Goal: Information Seeking & Learning: Learn about a topic

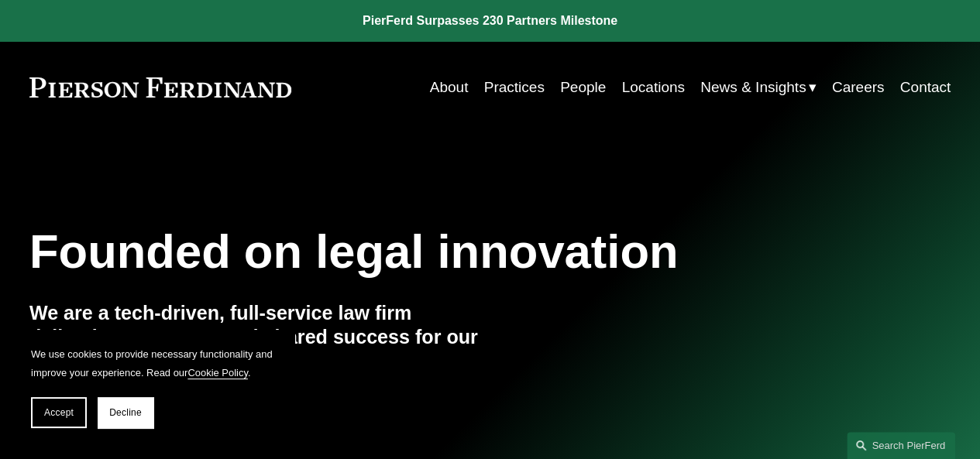
click at [524, 86] on link "Practices" at bounding box center [514, 87] width 60 height 29
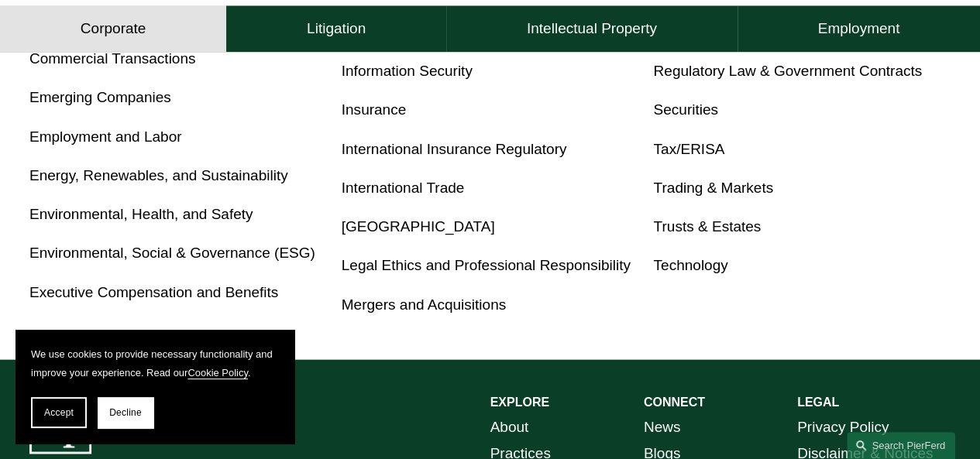
scroll to position [906, 0]
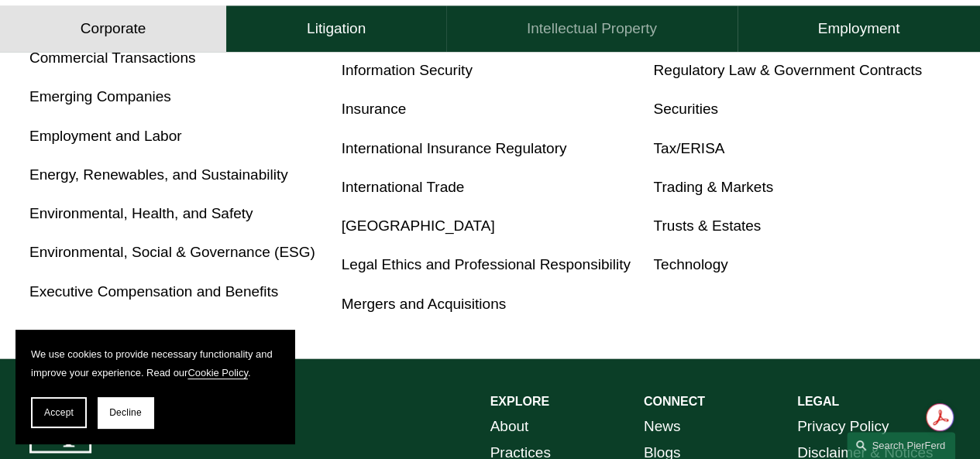
click at [557, 33] on h4 "Intellectual Property" at bounding box center [592, 29] width 130 height 19
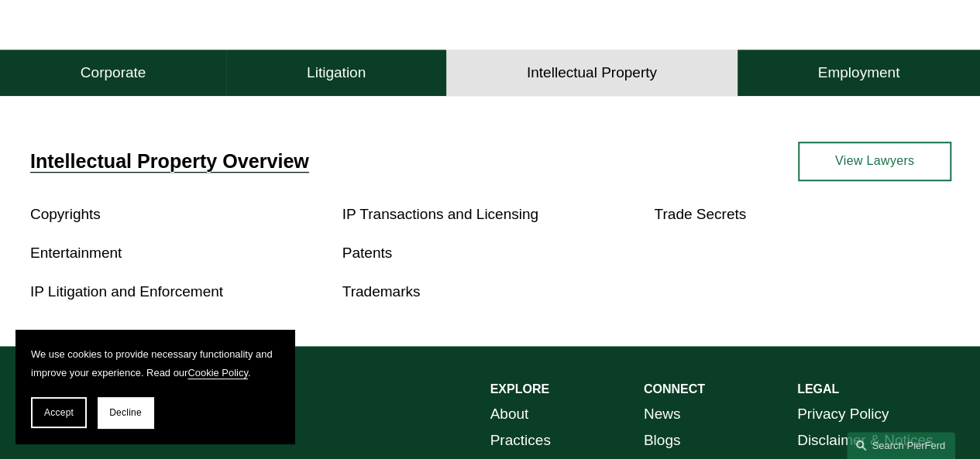
scroll to position [438, 0]
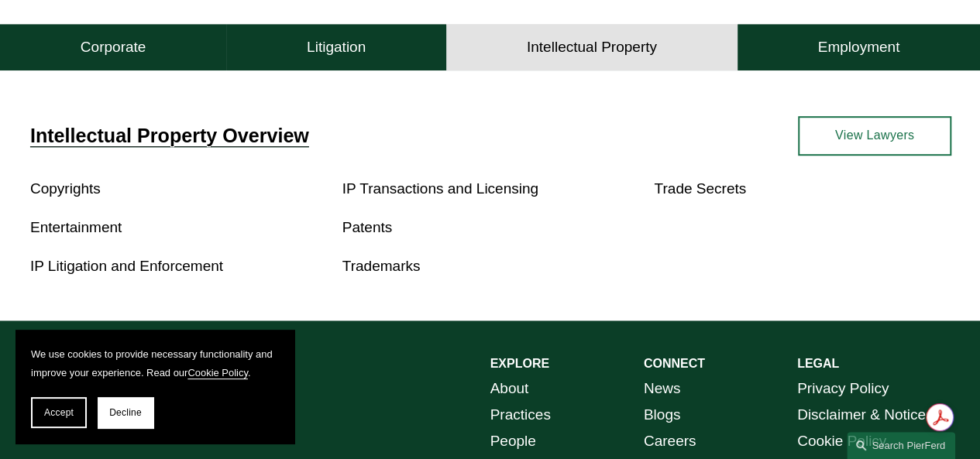
click at [365, 272] on link "Trademarks" at bounding box center [381, 266] width 78 height 16
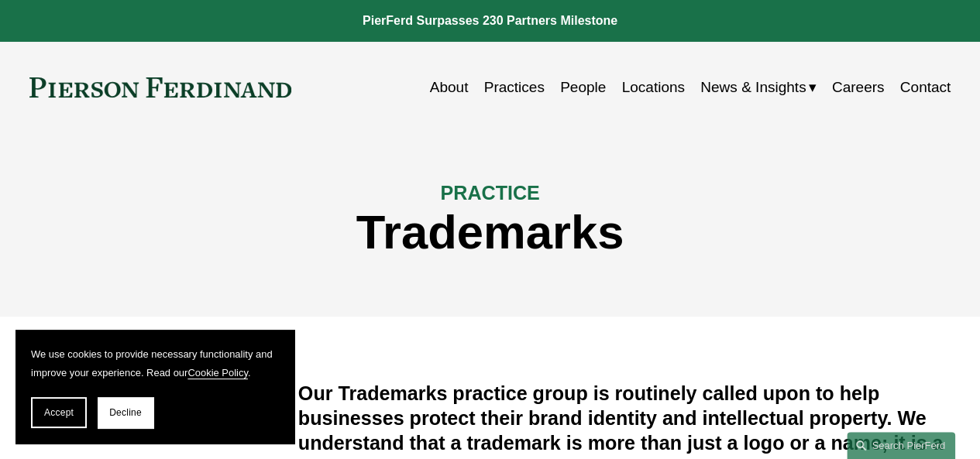
scroll to position [3, 0]
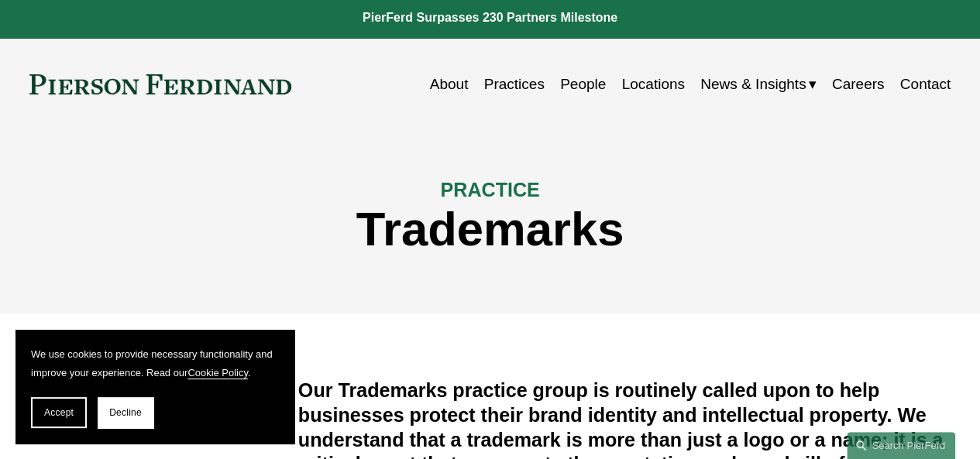
click at [579, 88] on link "People" at bounding box center [583, 84] width 46 height 29
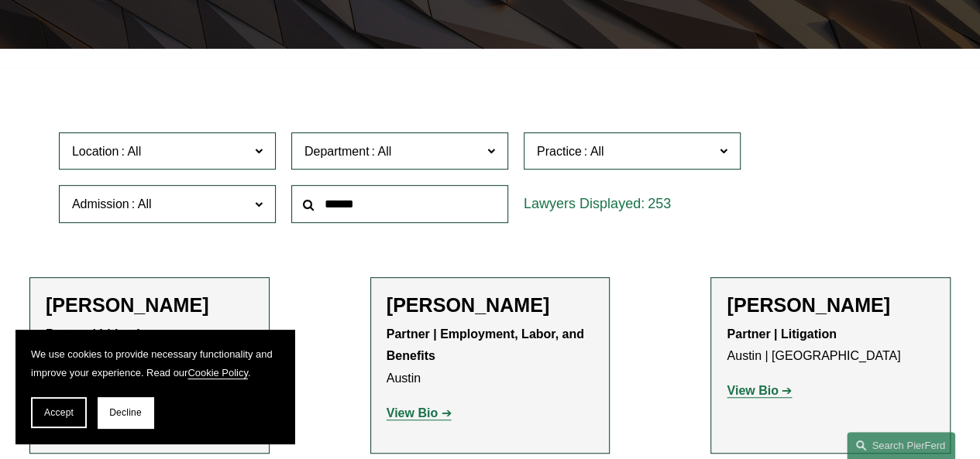
scroll to position [349, 0]
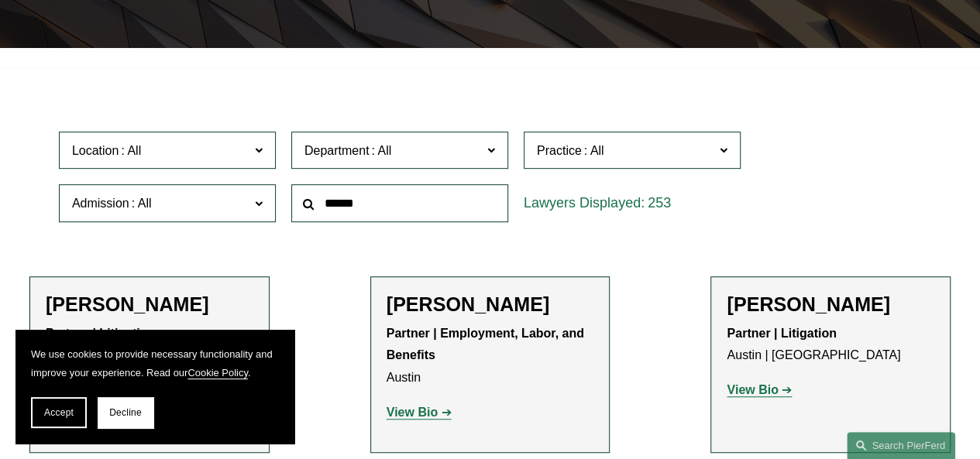
click at [544, 151] on span "Practice" at bounding box center [559, 150] width 45 height 13
click at [0, 0] on link "Trademarks" at bounding box center [0, 0] width 0 height 0
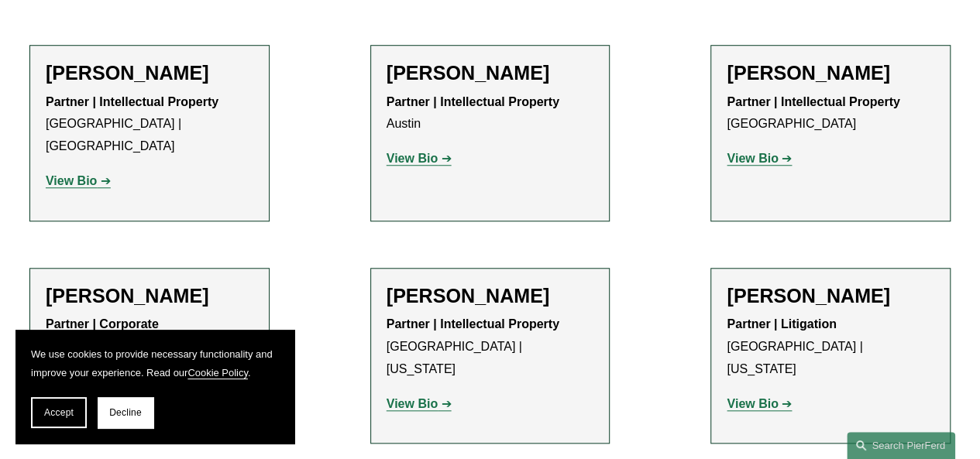
scroll to position [590, 0]
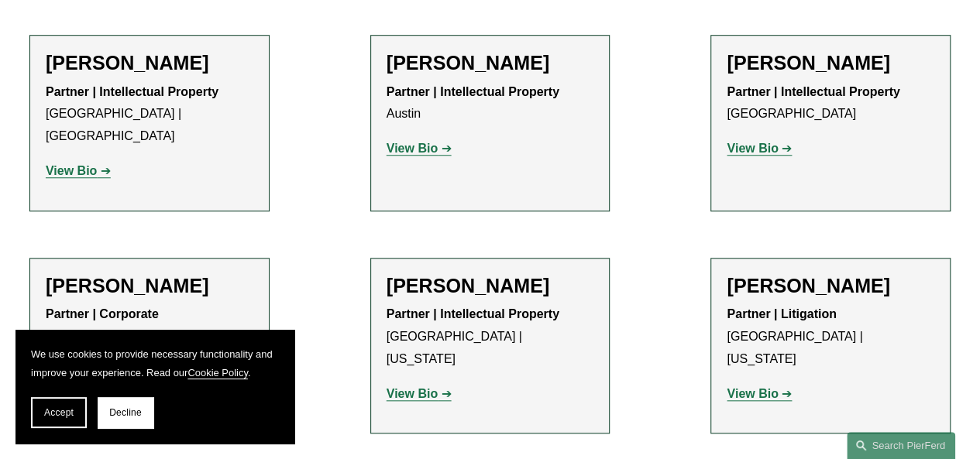
click at [65, 164] on strong "View Bio" at bounding box center [71, 170] width 51 height 13
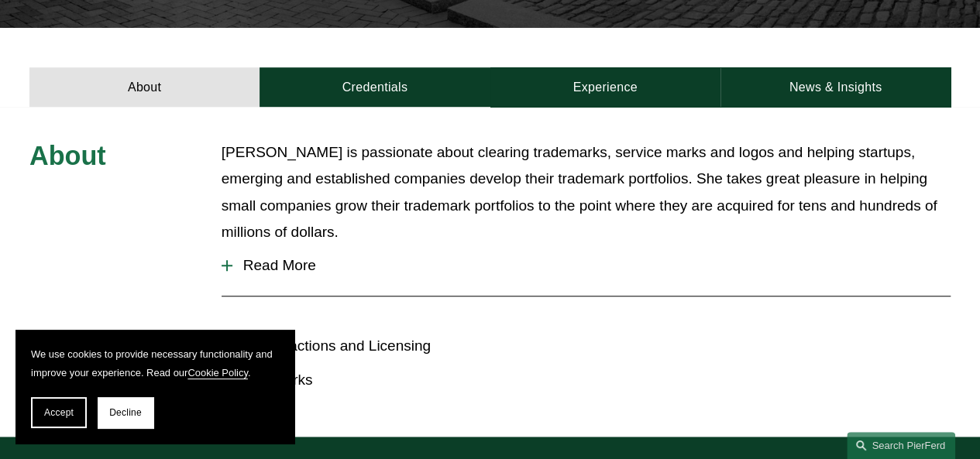
scroll to position [466, 0]
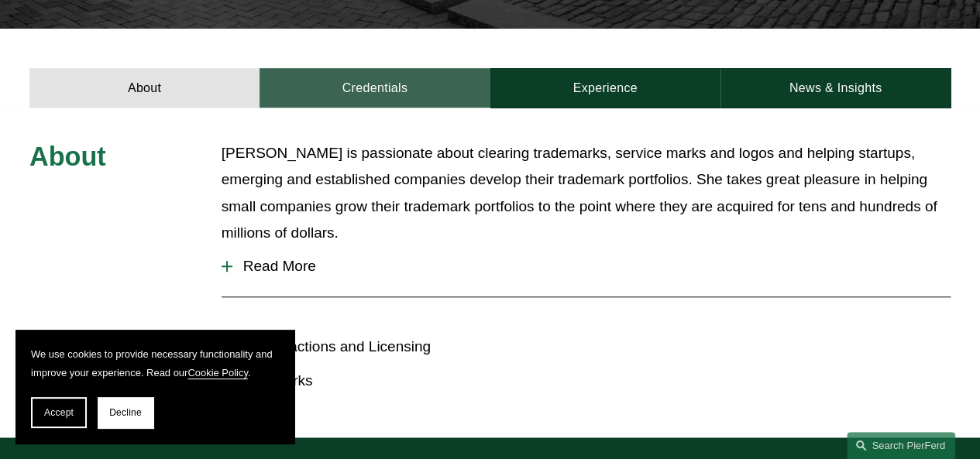
click at [375, 68] on link "Credentials" at bounding box center [374, 87] width 230 height 39
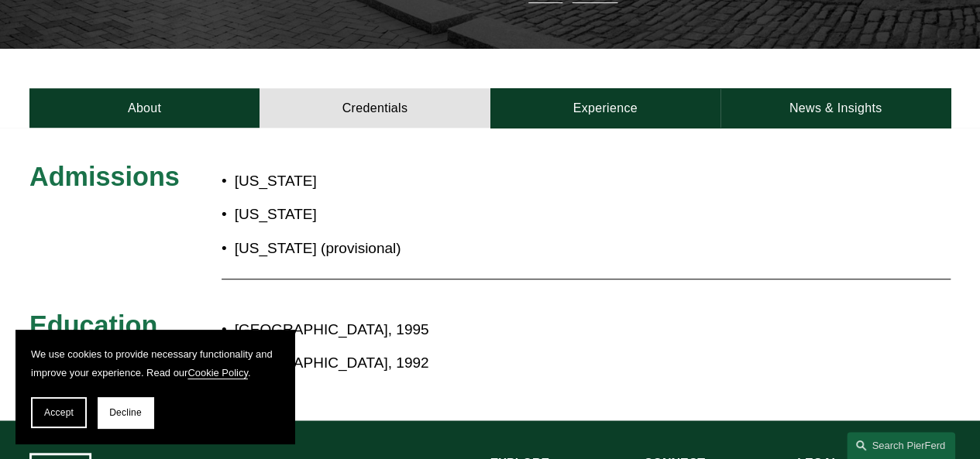
scroll to position [447, 0]
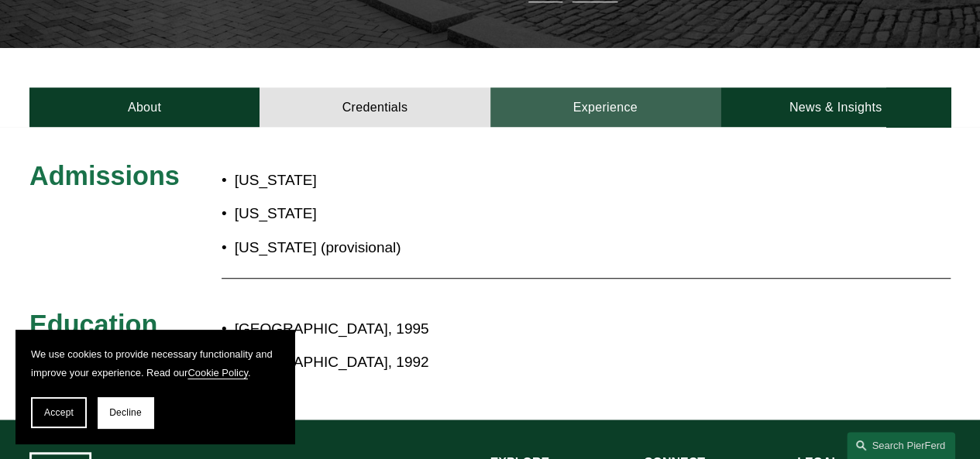
click at [559, 88] on link "Experience" at bounding box center [605, 107] width 230 height 39
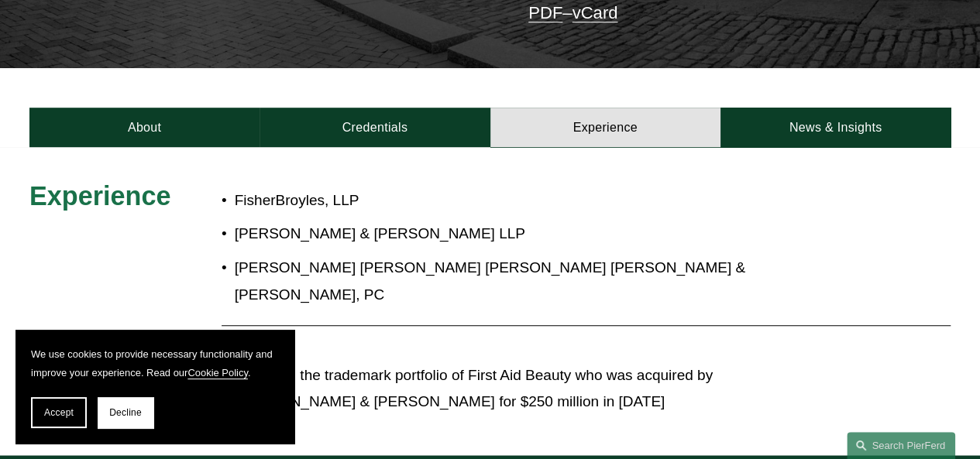
scroll to position [418, 0]
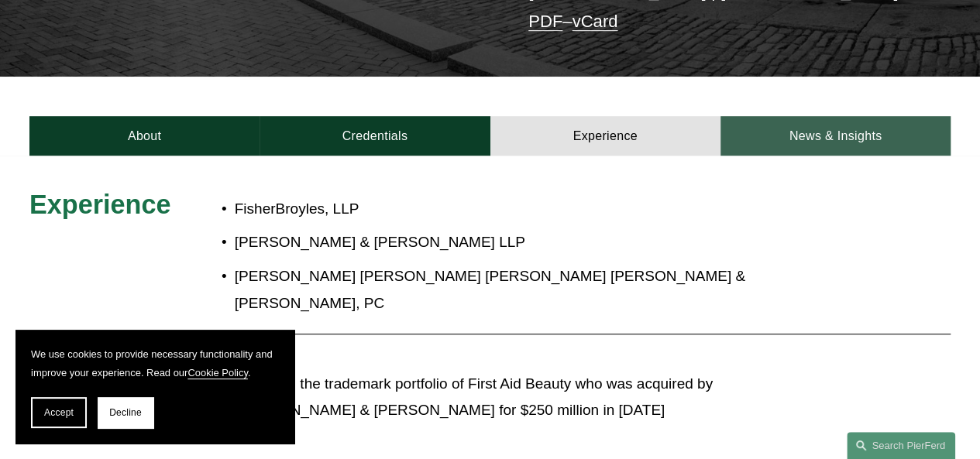
click at [742, 116] on link "News & Insights" at bounding box center [835, 135] width 230 height 39
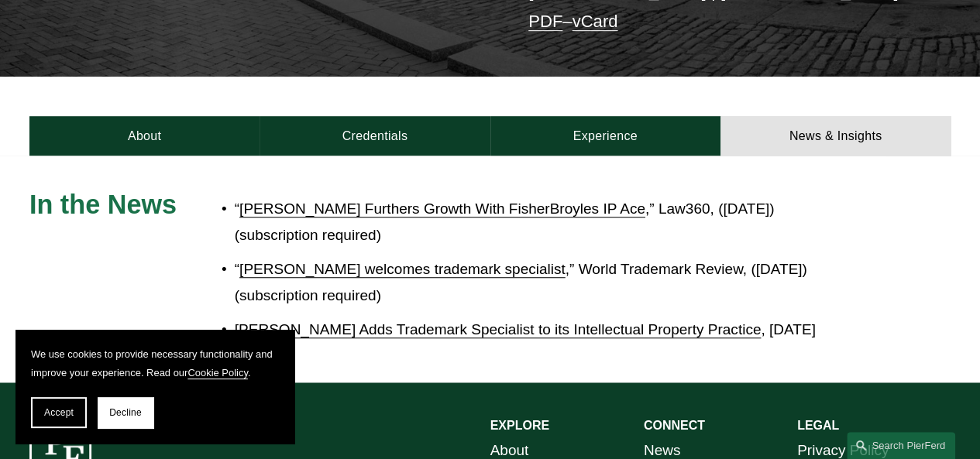
click at [317, 201] on link "Pierson Ferdinand Furthers Growth With FisherBroyles IP Ace" at bounding box center [442, 209] width 406 height 16
click at [322, 261] on link "Pierson Ferdinand welcomes trademark specialist" at bounding box center [402, 269] width 326 height 16
click at [424, 321] on link "Pierson Ferdinand Adds Trademark Specialist to its Intellectual Property Practi…" at bounding box center [498, 329] width 527 height 16
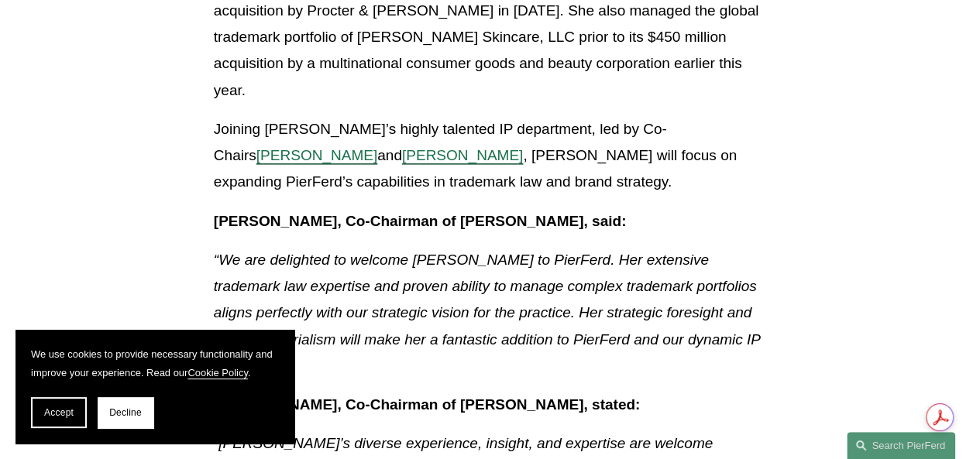
scroll to position [911, 0]
drag, startPoint x: 541, startPoint y: 335, endPoint x: 239, endPoint y: 72, distance: 400.8
click at [256, 146] on span "Christopher R. Kinkade" at bounding box center [316, 154] width 121 height 16
click at [402, 146] on span "Naira Simmons" at bounding box center [462, 154] width 121 height 16
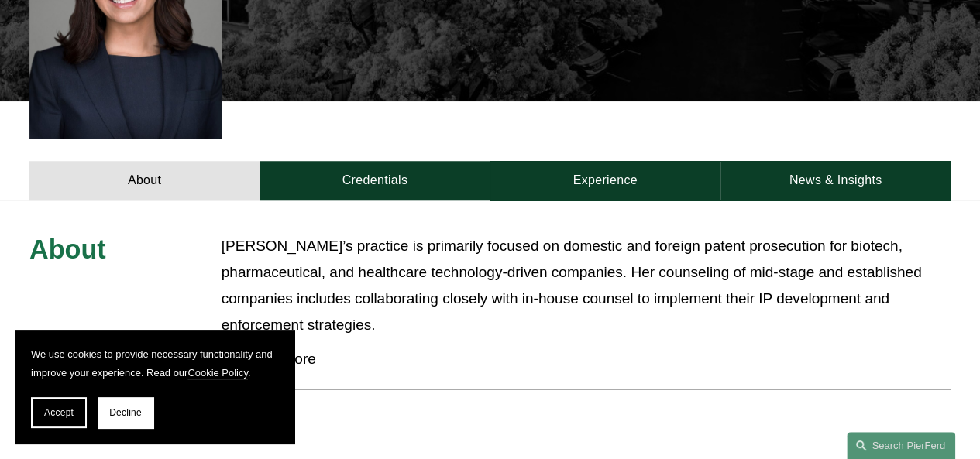
scroll to position [575, 0]
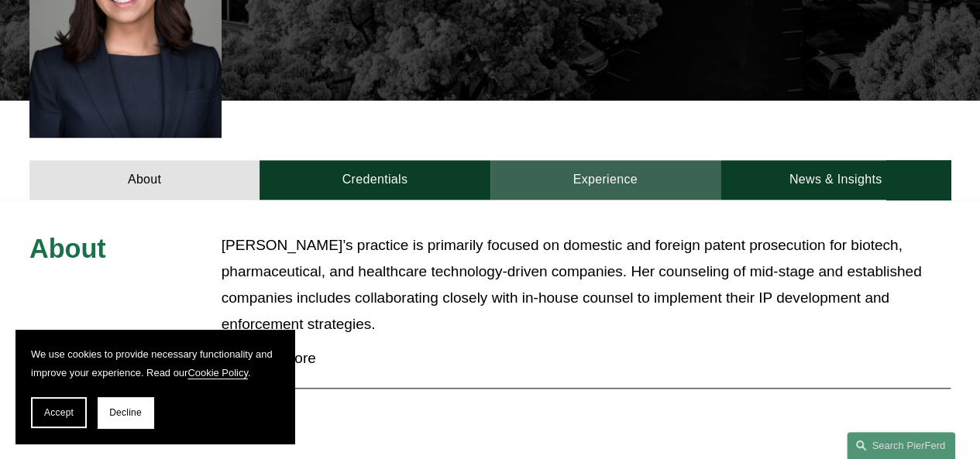
click at [601, 160] on link "Experience" at bounding box center [605, 179] width 230 height 39
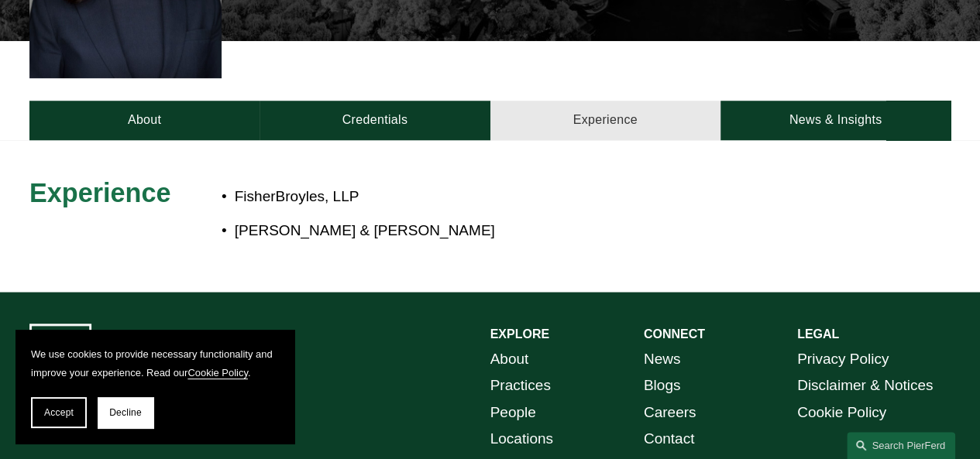
scroll to position [643, 0]
